Goal: Information Seeking & Learning: Find specific fact

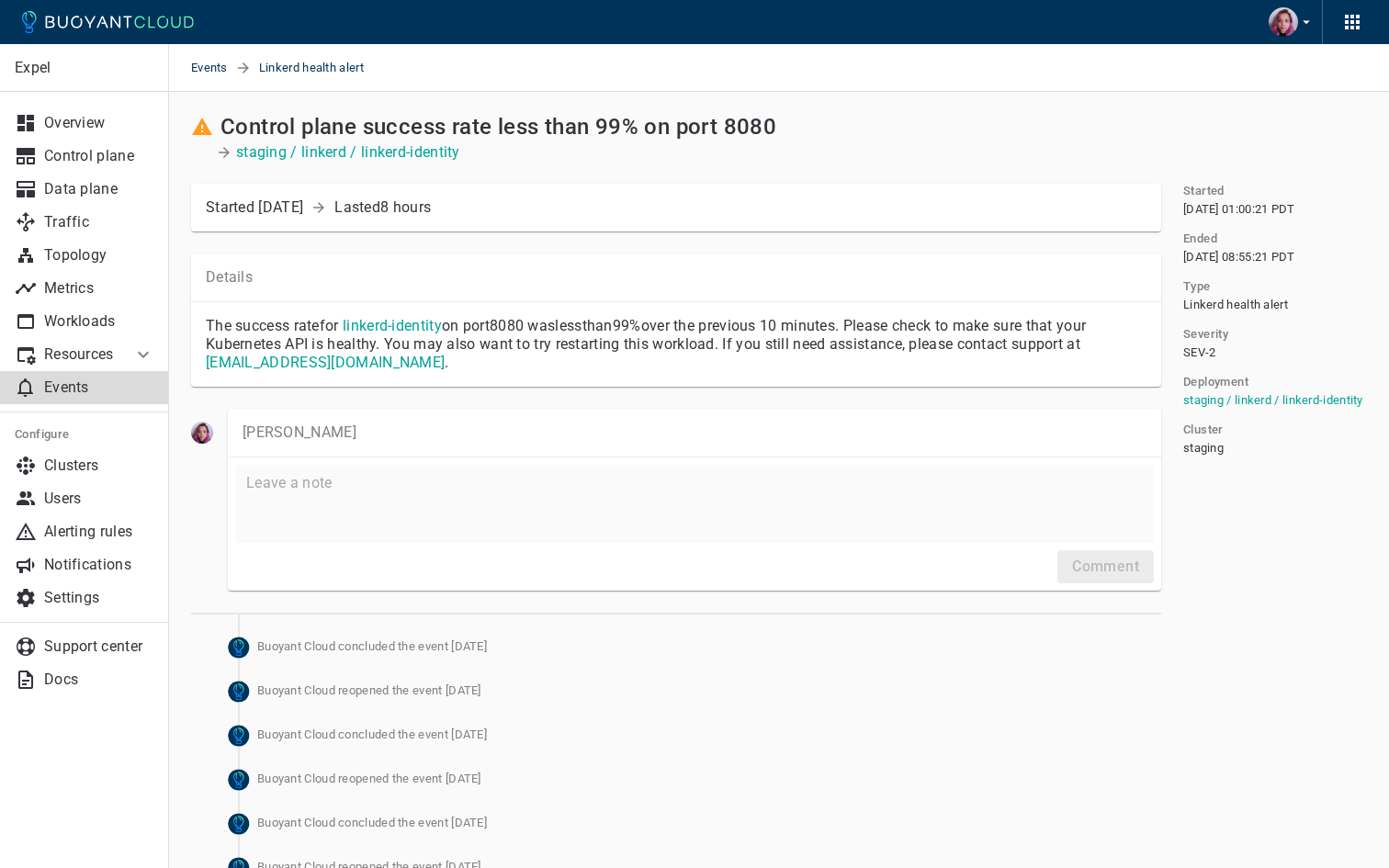
click at [91, 384] on p "Events" at bounding box center [99, 388] width 111 height 18
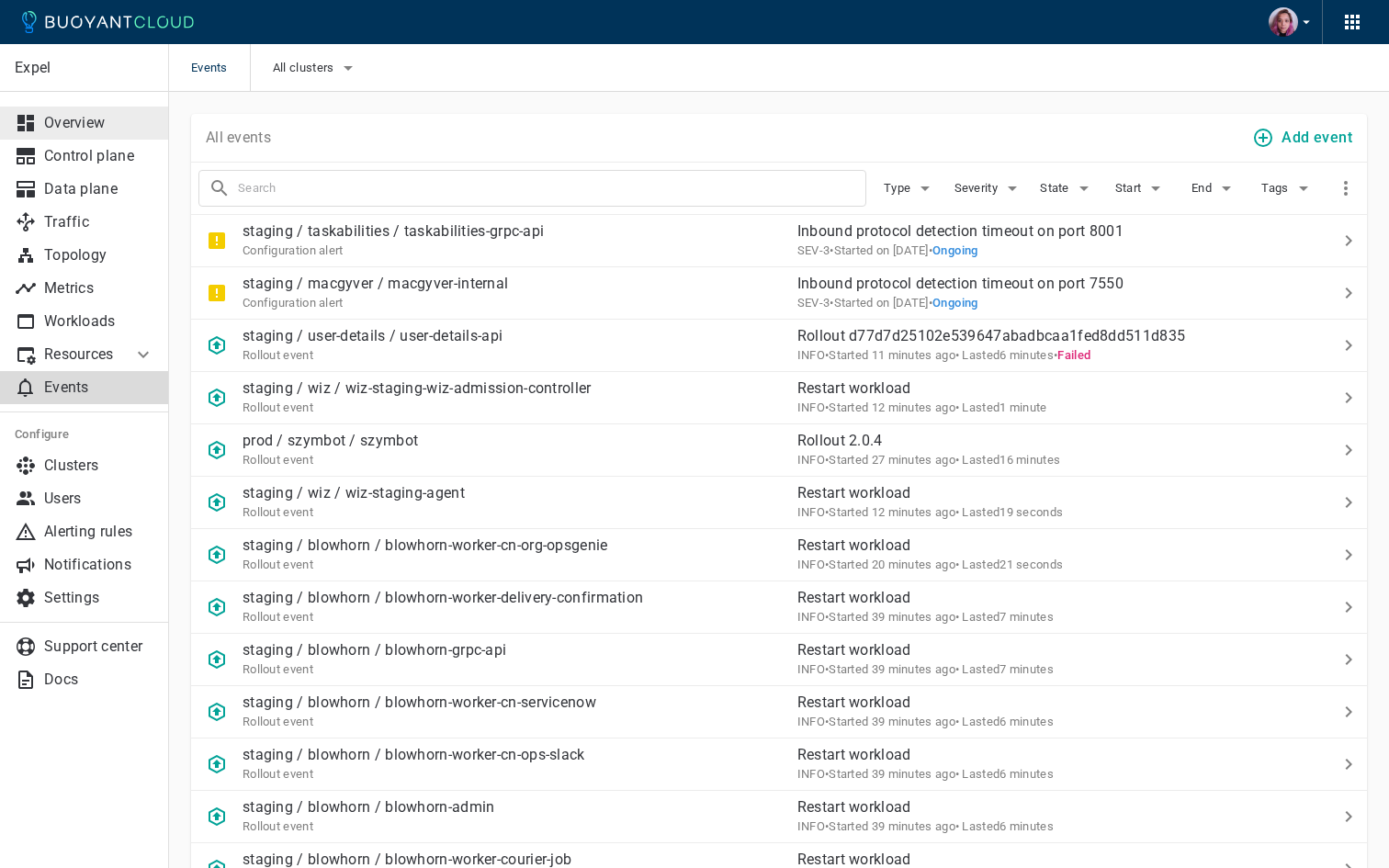
click at [130, 110] on link "Overview" at bounding box center [85, 123] width 169 height 33
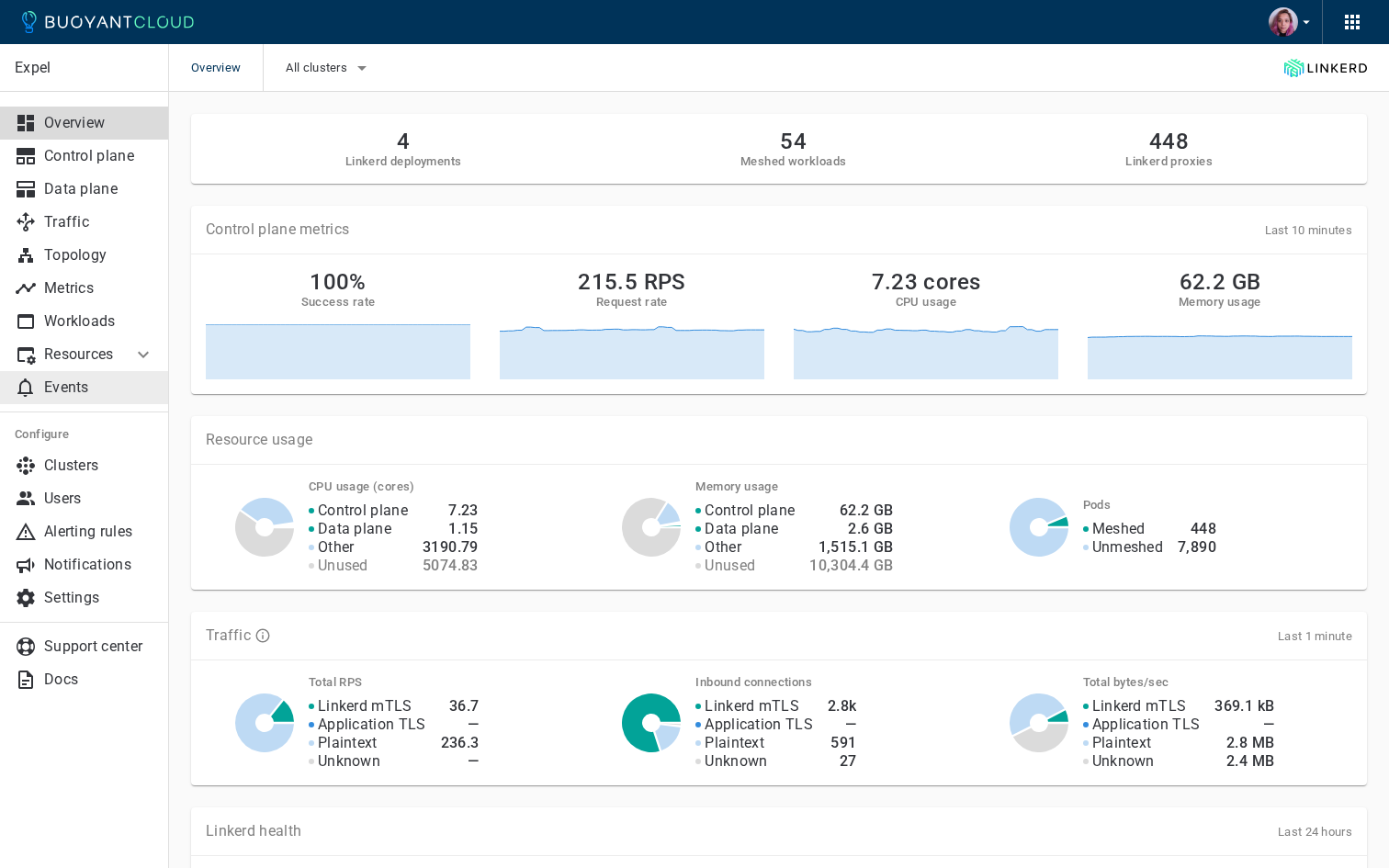
click at [53, 389] on p "Events" at bounding box center [99, 388] width 111 height 18
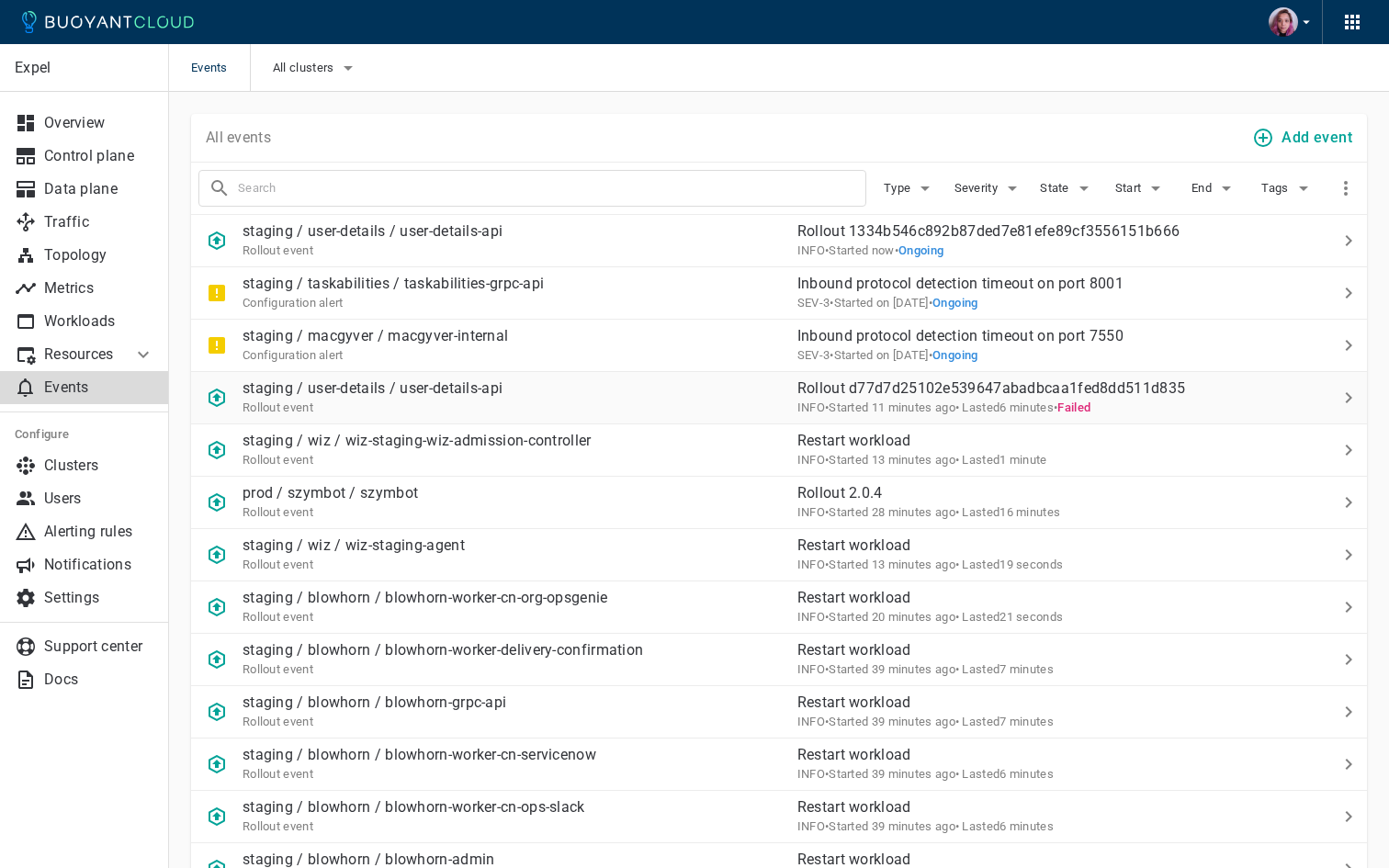
click at [1347, 396] on icon at bounding box center [1349, 398] width 22 height 22
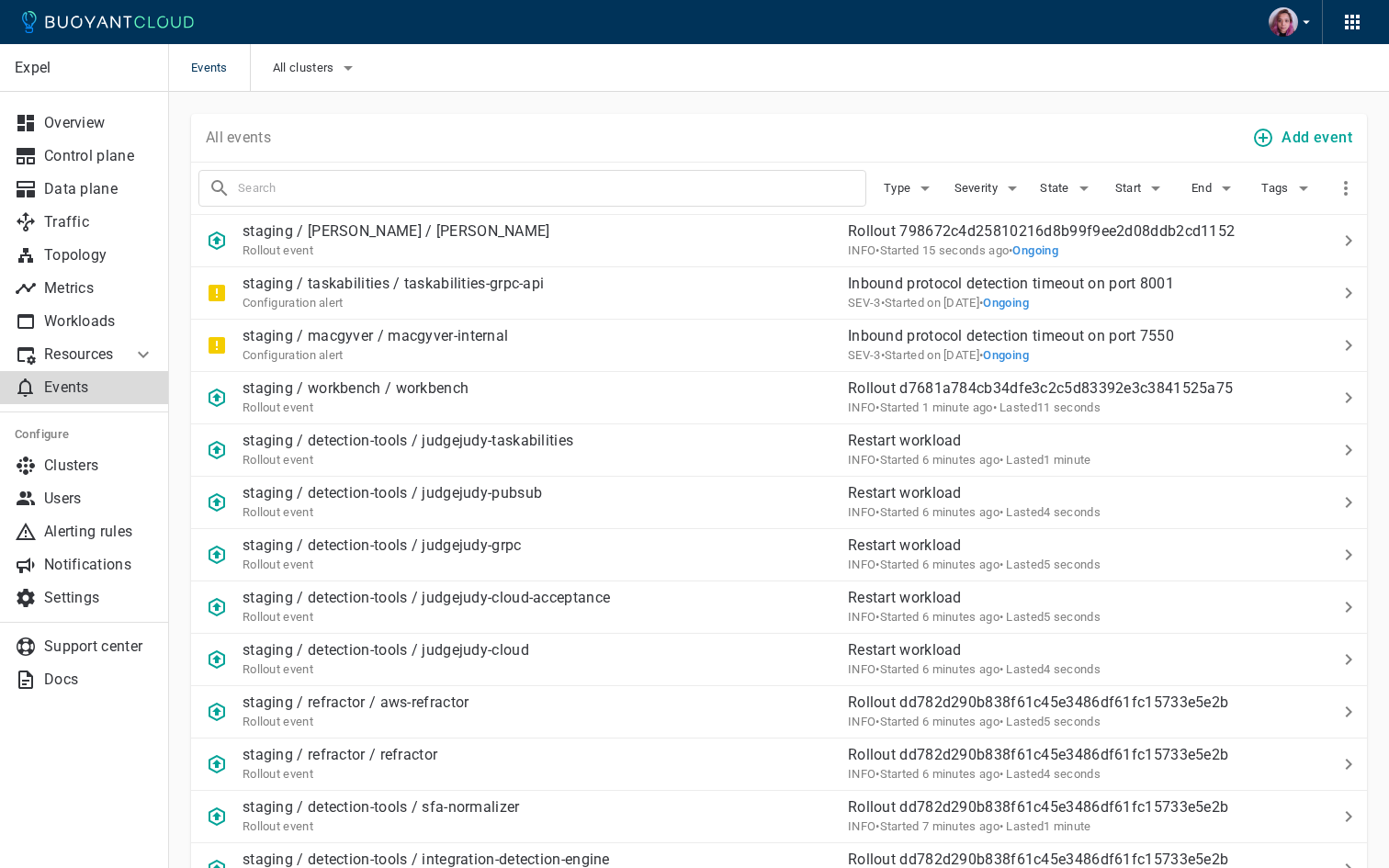
click at [289, 195] on input "text" at bounding box center [552, 188] width 628 height 26
type input "oom"
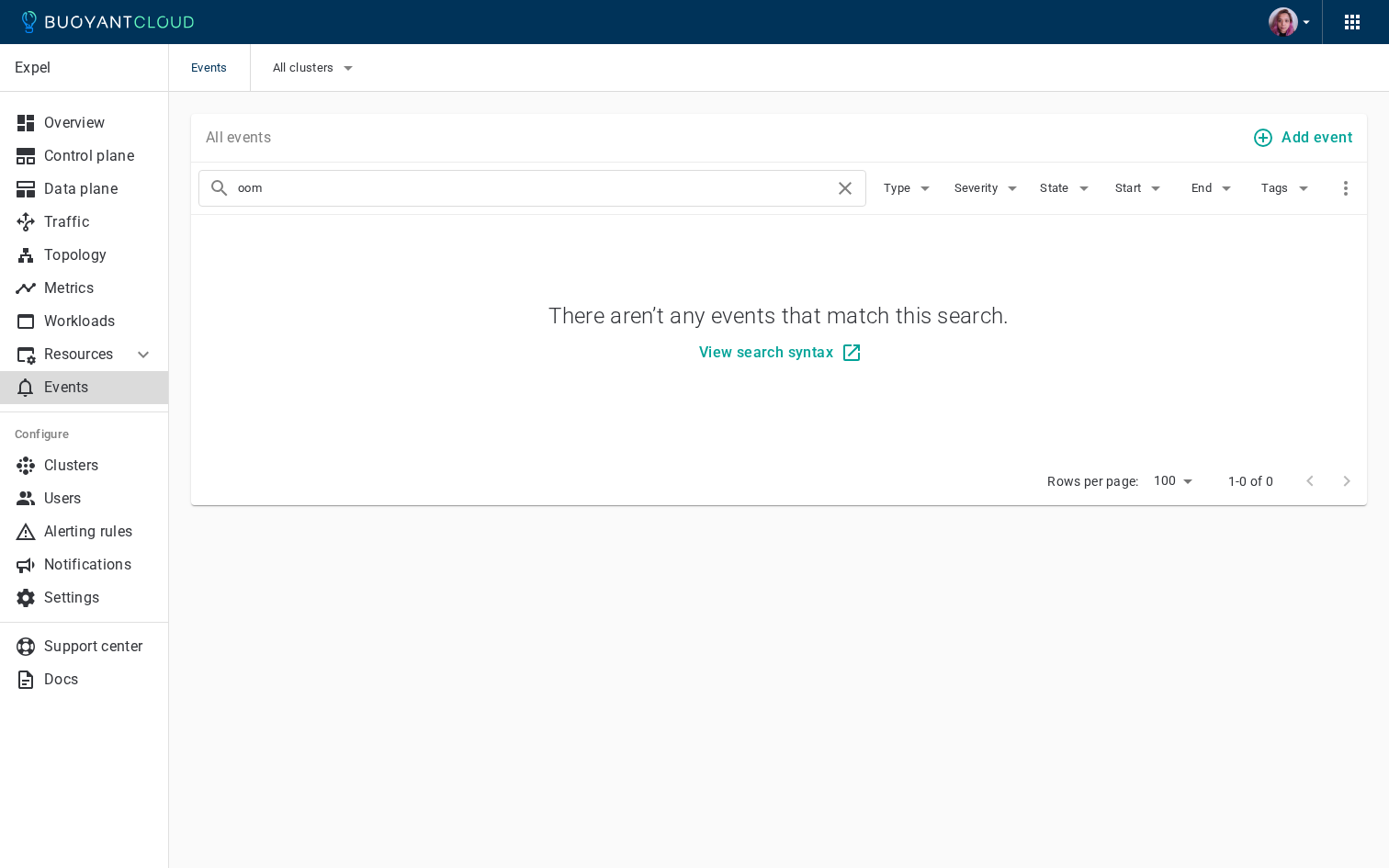
drag, startPoint x: 273, startPoint y: 183, endPoint x: 211, endPoint y: 178, distance: 62.2
click at [212, 178] on div "oom" at bounding box center [532, 188] width 668 height 37
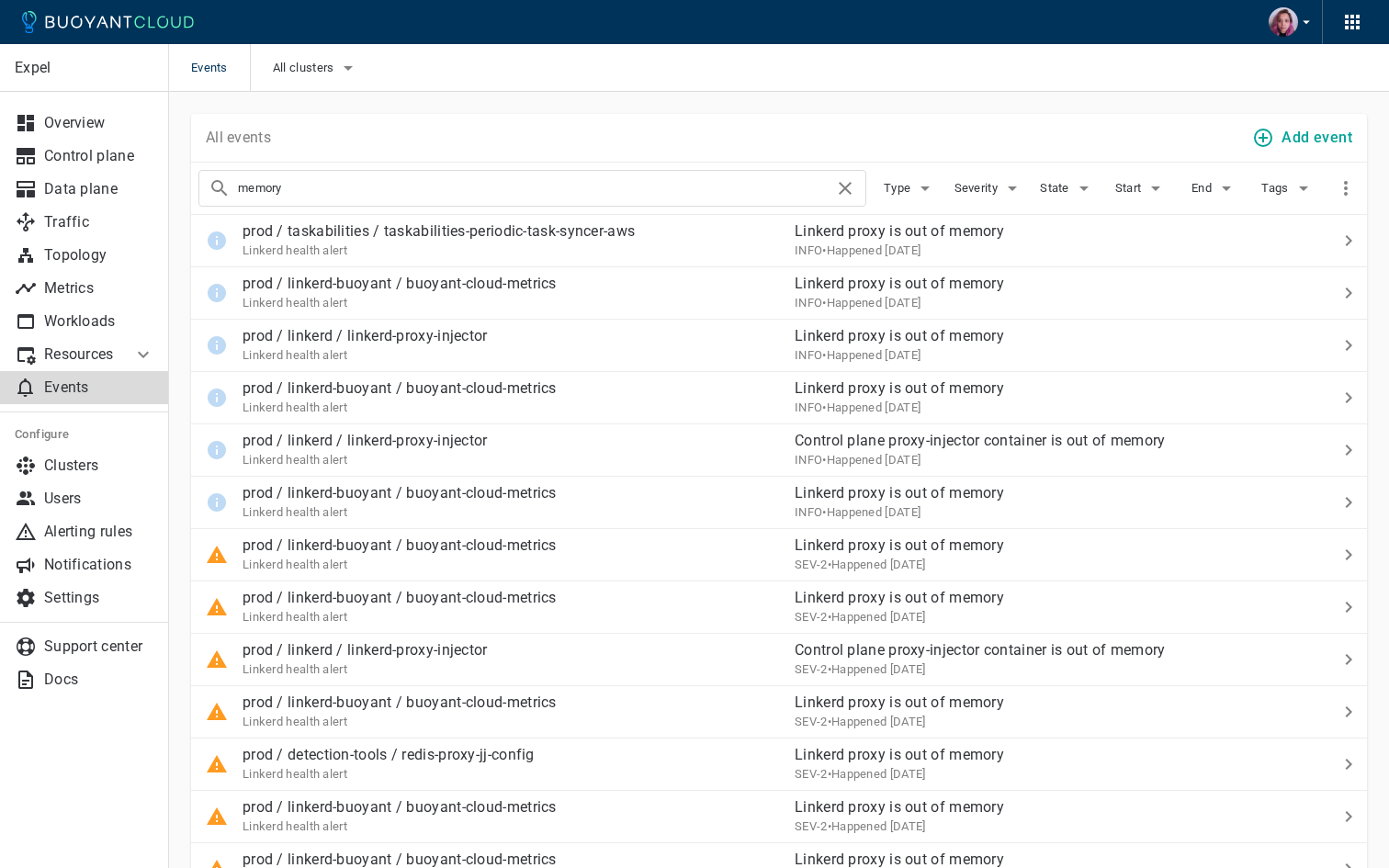
click at [250, 187] on input "memory" at bounding box center [536, 188] width 596 height 26
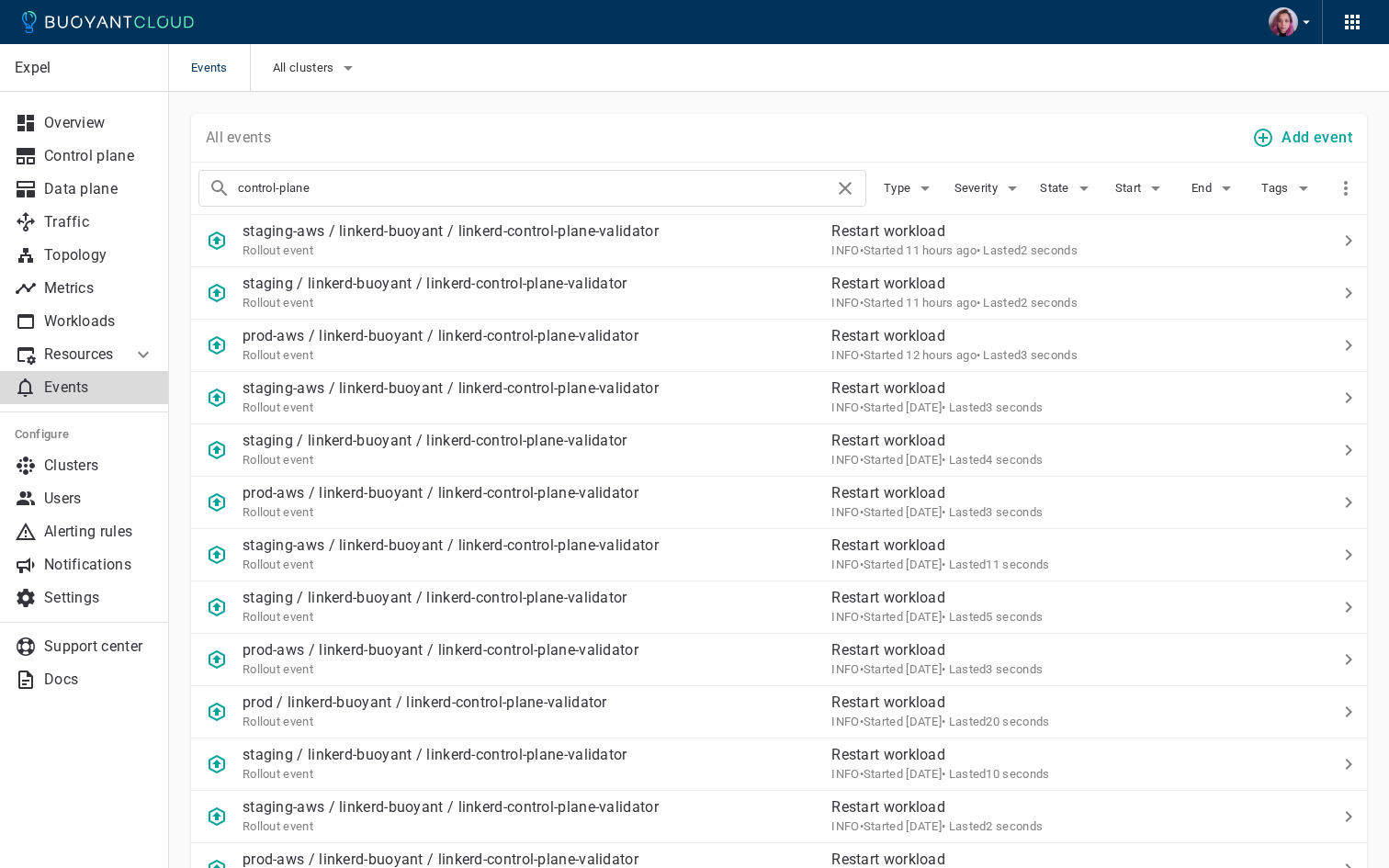
click at [277, 187] on input "control-plane" at bounding box center [536, 188] width 596 height 26
type input "control plane"
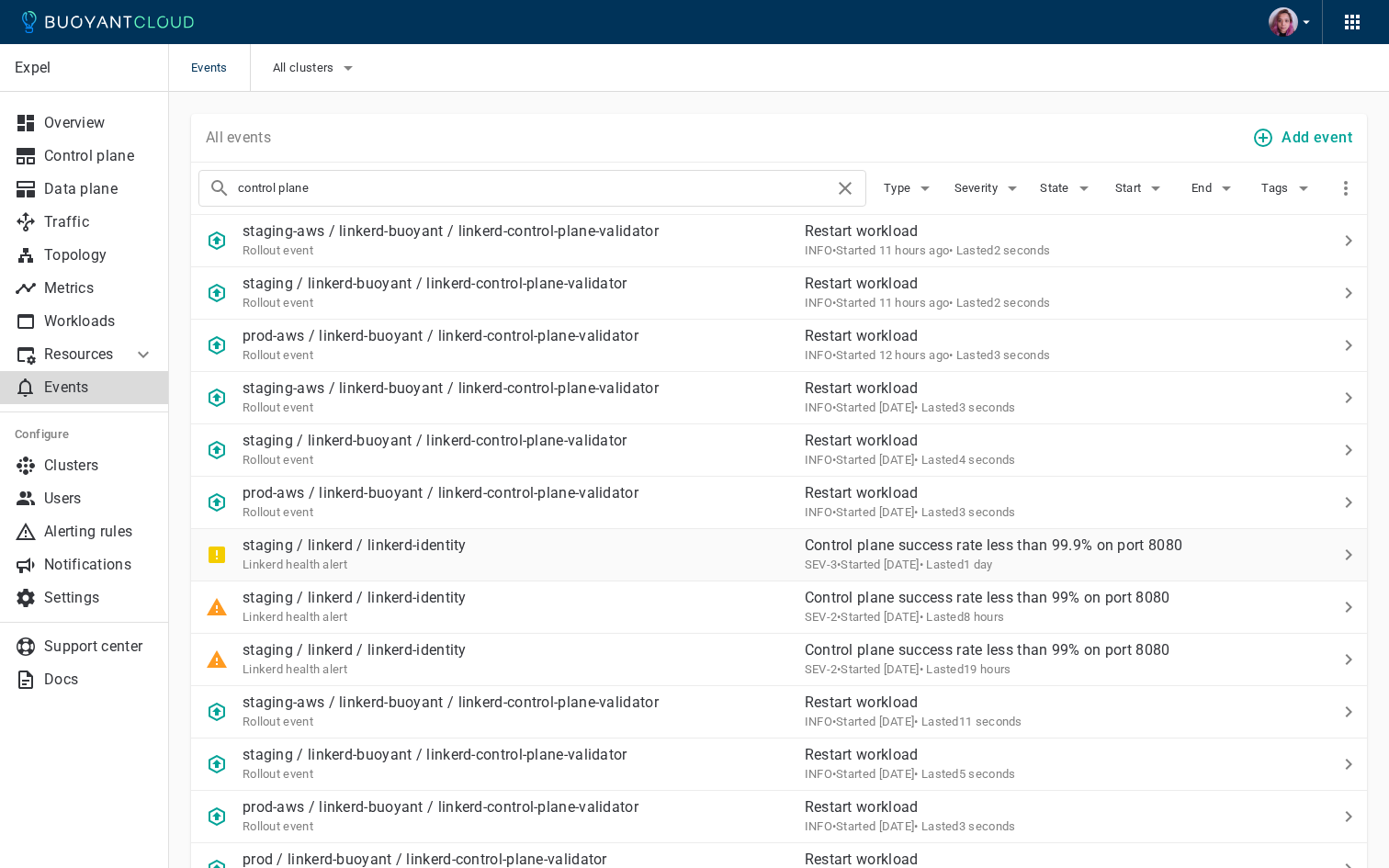
click at [607, 541] on div "staging / linkerd / linkerd-identity Linkerd health alert" at bounding box center [490, 548] width 599 height 52
